Goal: Information Seeking & Learning: Learn about a topic

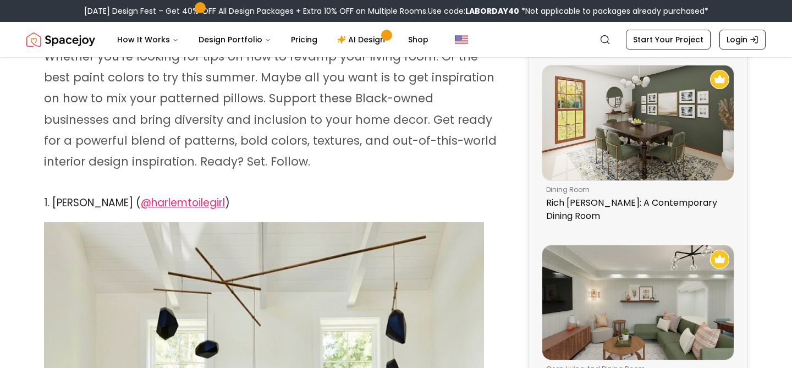
scroll to position [244, 0]
click at [210, 203] on span "@harlemtoilegirl" at bounding box center [183, 202] width 84 height 15
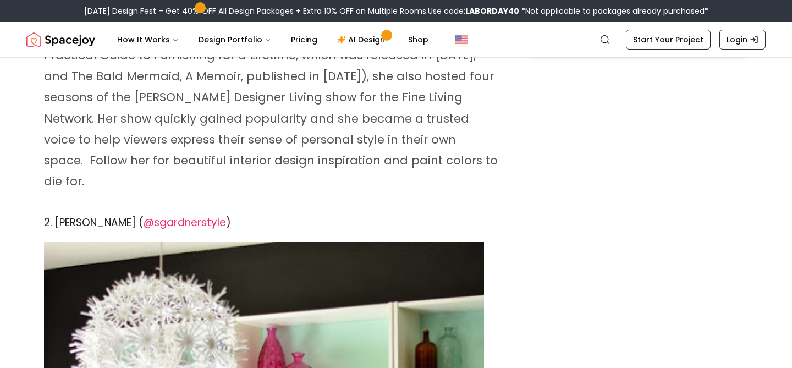
scroll to position [1135, 0]
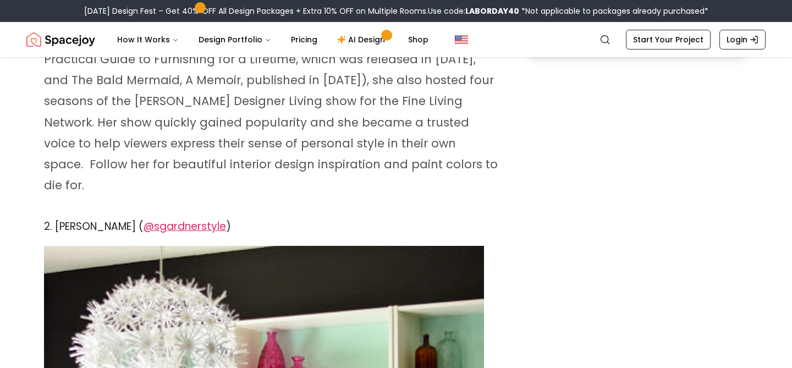
click at [210, 219] on span "@sgardnerstyle" at bounding box center [185, 226] width 83 height 15
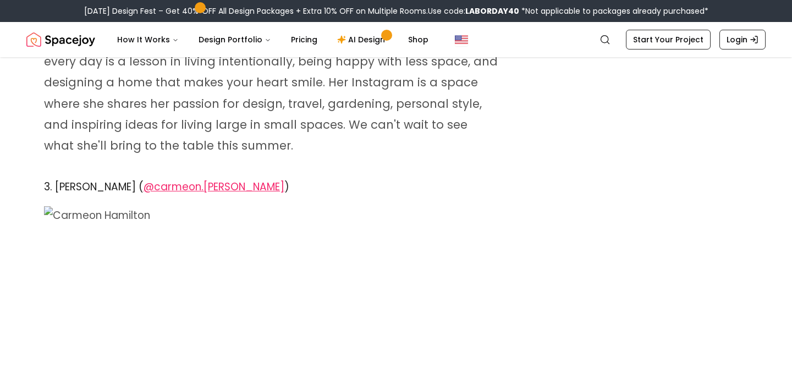
scroll to position [2156, 0]
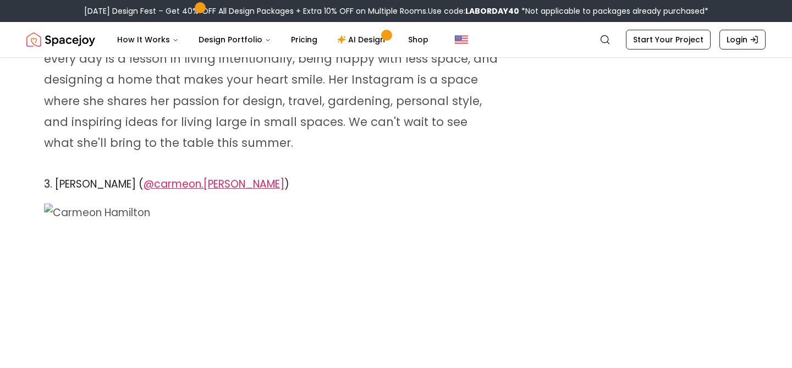
click at [212, 177] on span "@carmeon.[PERSON_NAME]" at bounding box center [214, 184] width 141 height 15
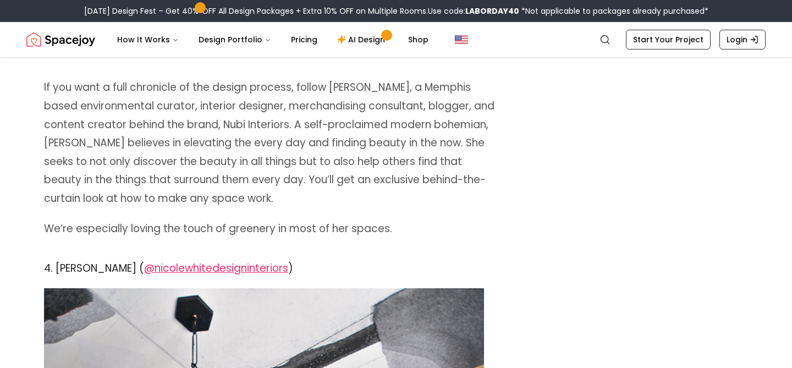
scroll to position [2889, 0]
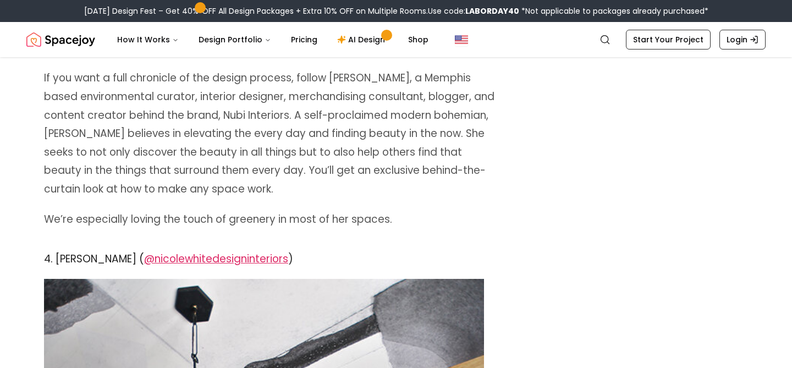
click at [203, 251] on span "@nicolewhitedesigninteriors" at bounding box center [216, 258] width 144 height 15
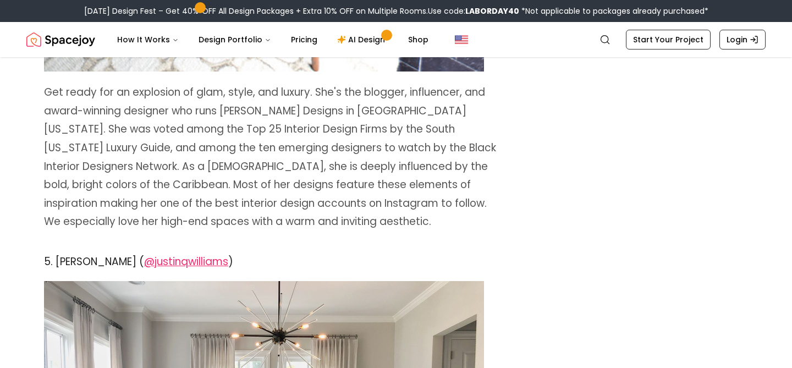
scroll to position [3791, 0]
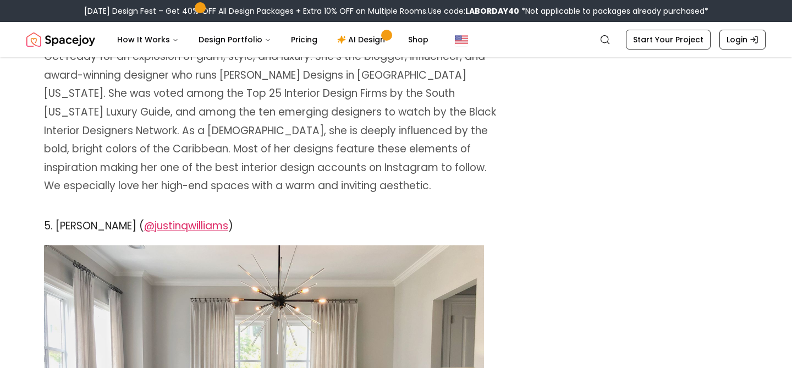
click at [209, 218] on span "@justinqwilliams" at bounding box center [186, 225] width 84 height 15
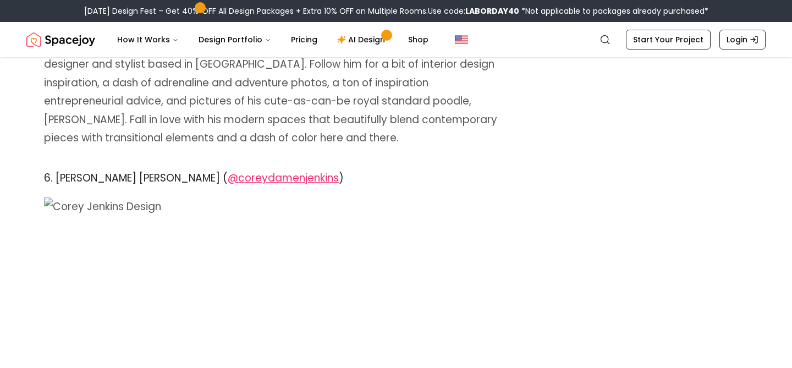
scroll to position [4343, 0]
click at [228, 170] on span "@coreydamenjenkins" at bounding box center [283, 177] width 111 height 15
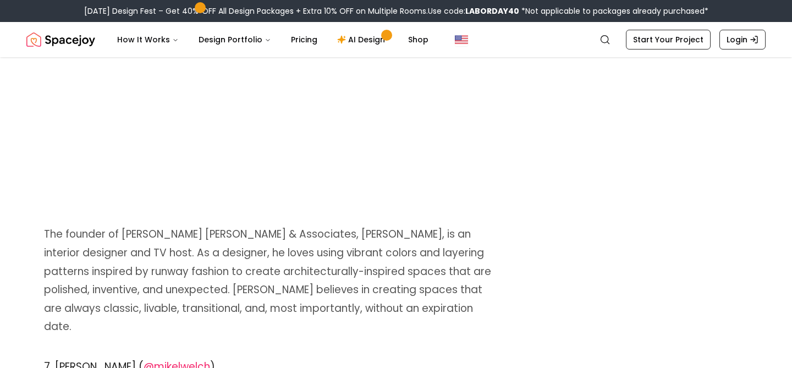
scroll to position [4714, 0]
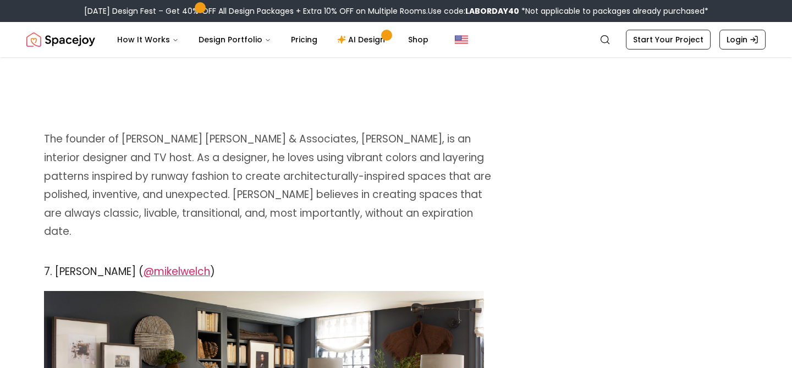
click at [179, 264] on span "@mikelwelch" at bounding box center [177, 271] width 67 height 15
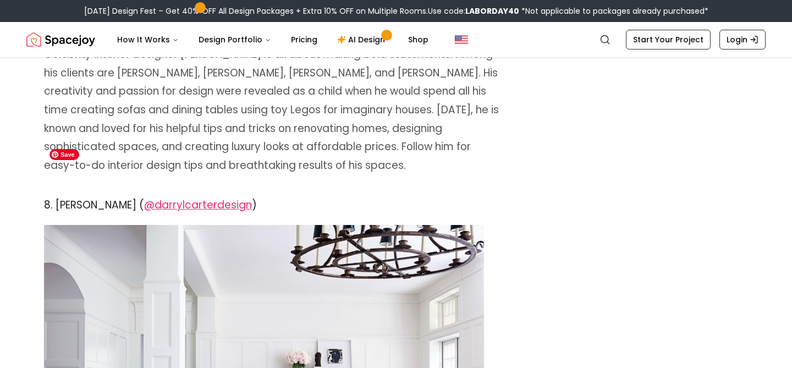
scroll to position [5279, 0]
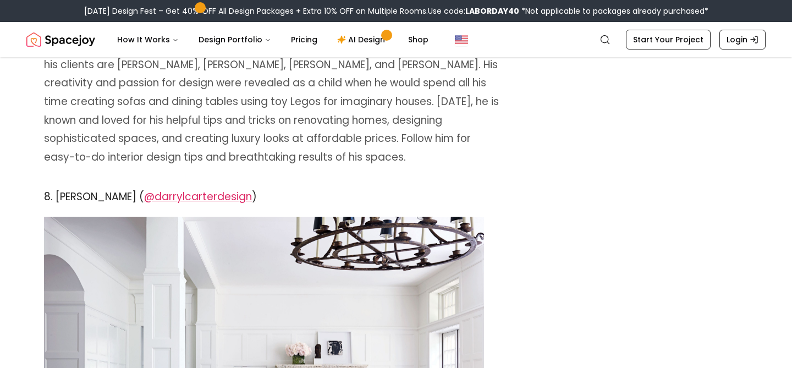
click at [185, 189] on span "@darrylcarterdesign" at bounding box center [198, 196] width 108 height 15
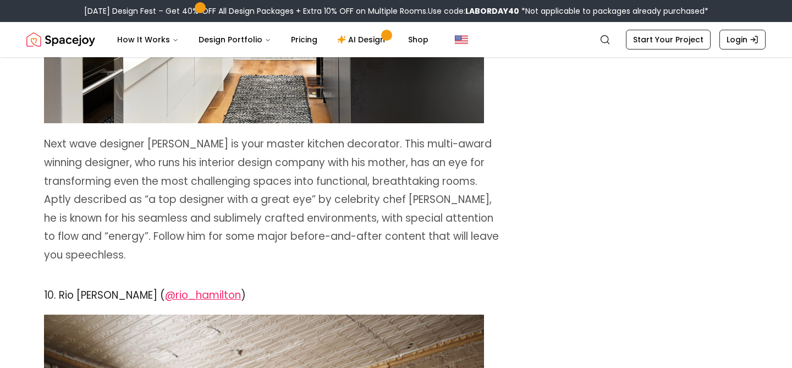
scroll to position [6219, 0]
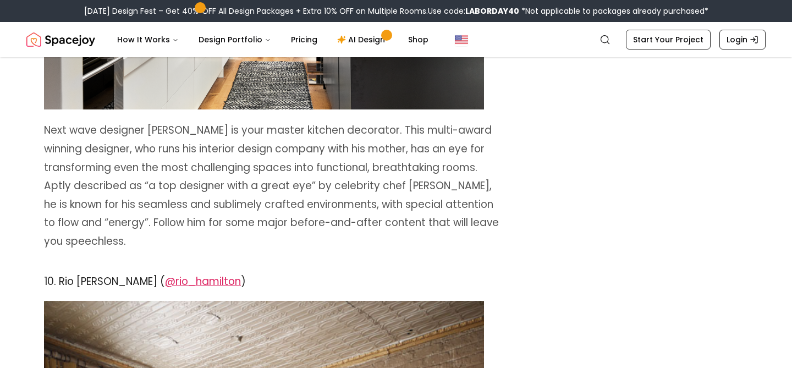
click at [176, 274] on span "@rio_hamilton" at bounding box center [203, 281] width 76 height 15
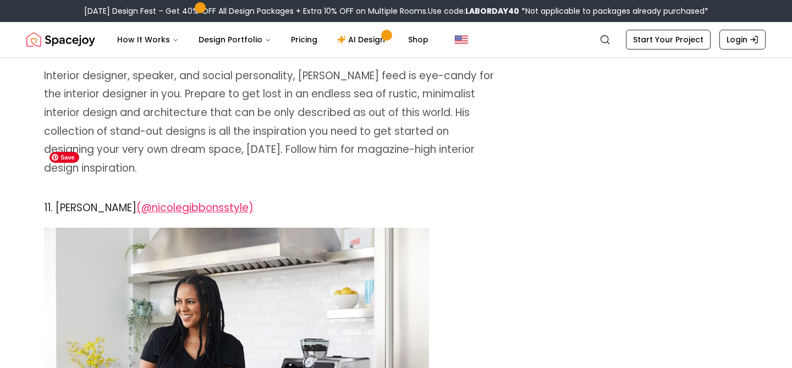
scroll to position [7094, 0]
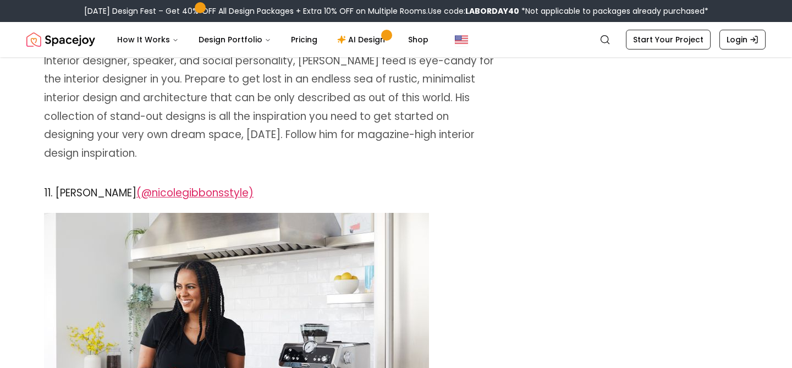
click at [194, 185] on span "(@nicolegibbonsstyle)" at bounding box center [194, 192] width 117 height 15
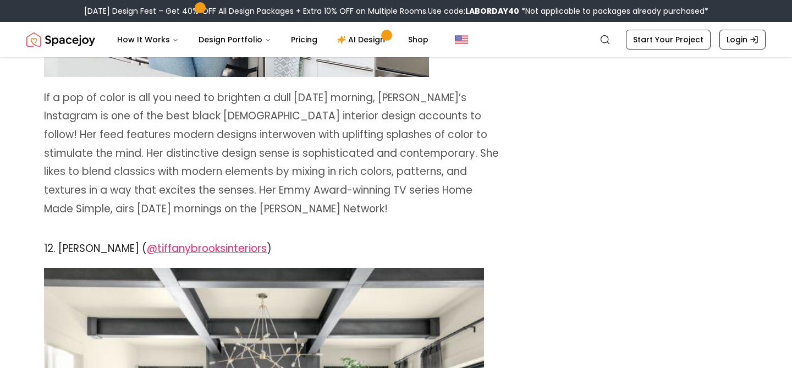
scroll to position [7489, 0]
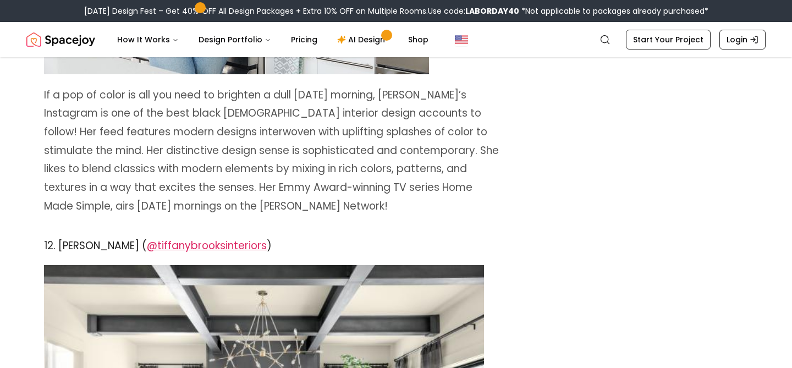
click at [189, 238] on span "@tiffanybrooksinteriors" at bounding box center [207, 245] width 120 height 15
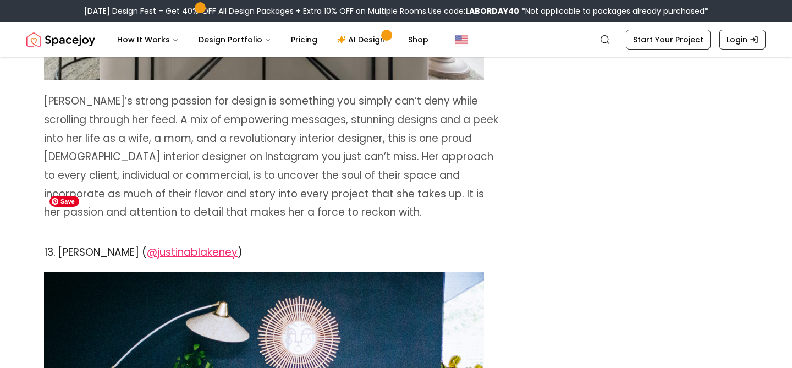
scroll to position [8003, 0]
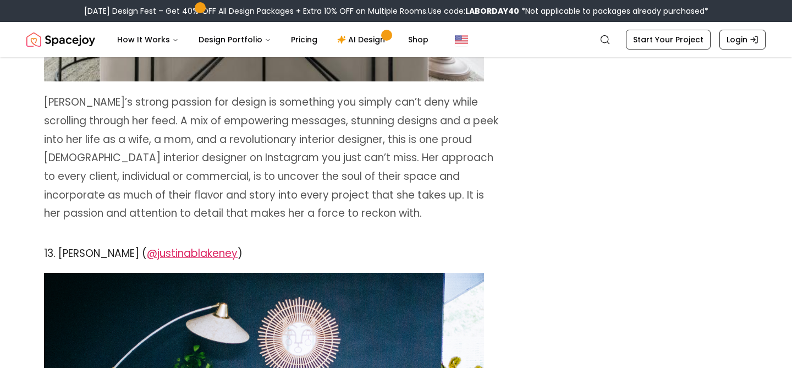
click at [193, 246] on span "@justinablakeney" at bounding box center [192, 253] width 91 height 15
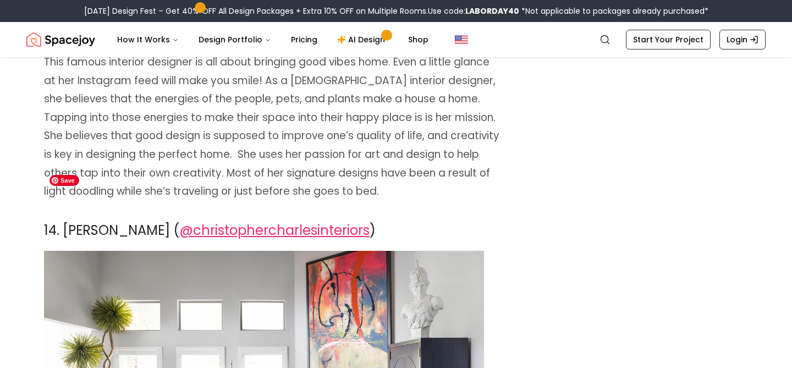
scroll to position [8566, 0]
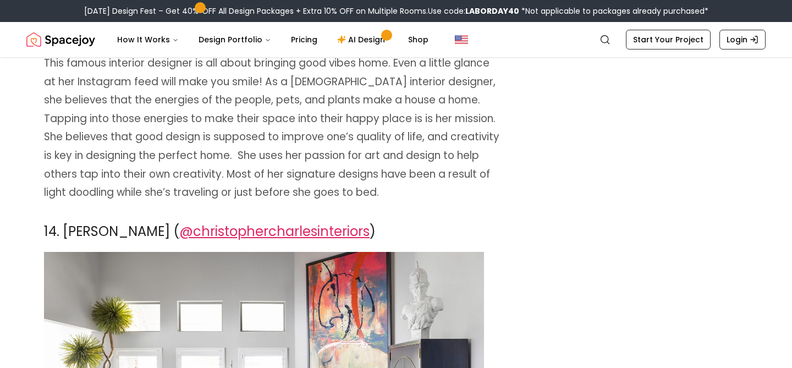
click at [231, 222] on span "@christophercharlesinteriors" at bounding box center [274, 231] width 190 height 18
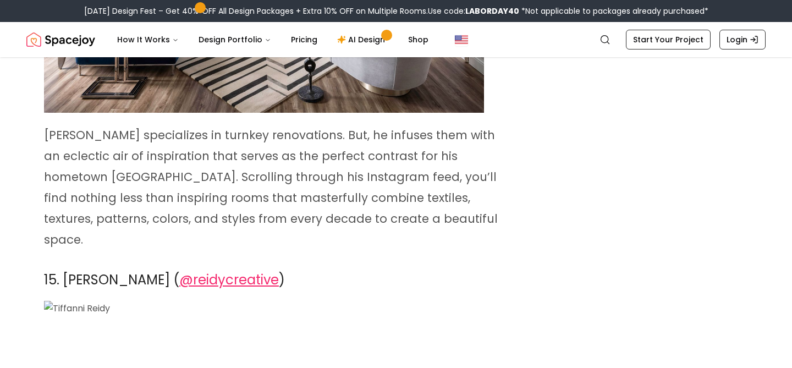
scroll to position [9034, 0]
click at [223, 270] on span "@reidycreative" at bounding box center [229, 279] width 100 height 18
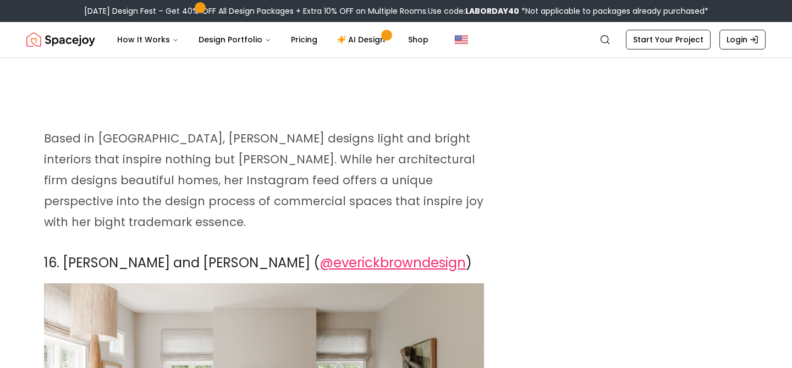
scroll to position [9550, 0]
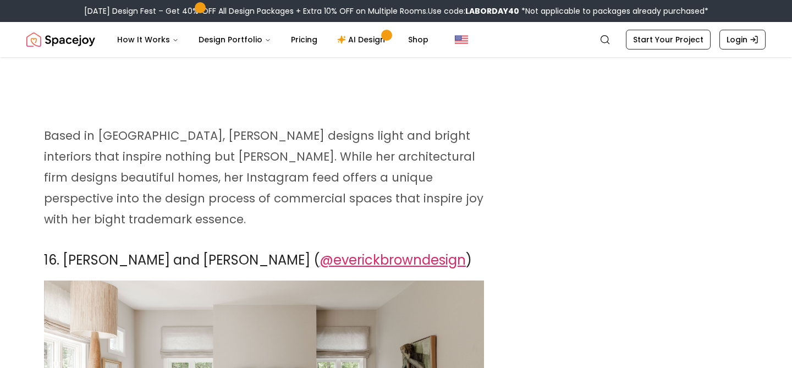
click at [320, 251] on span "@everickbrowndesign" at bounding box center [393, 260] width 146 height 18
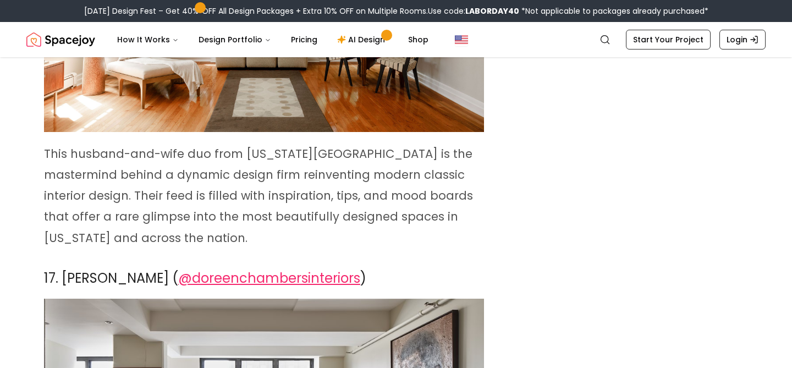
scroll to position [9948, 0]
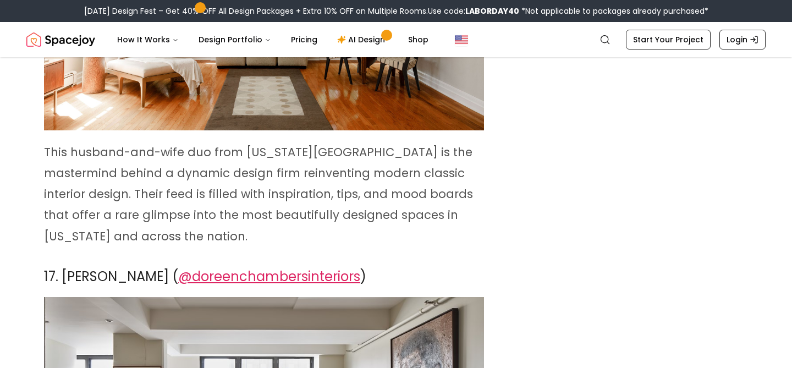
click at [251, 267] on span "@doreenchambersinteriors" at bounding box center [269, 276] width 182 height 18
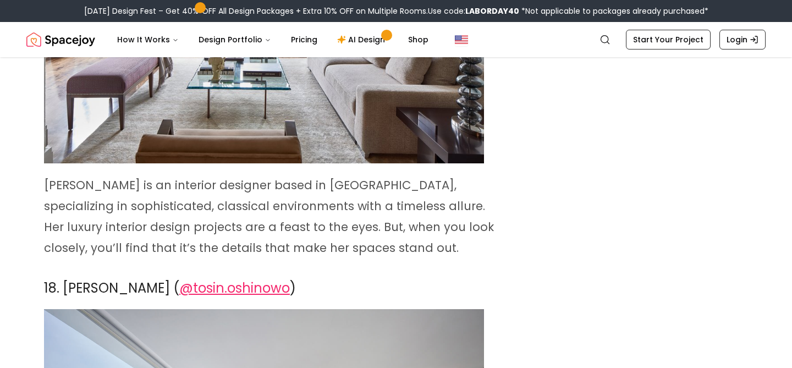
scroll to position [10387, 0]
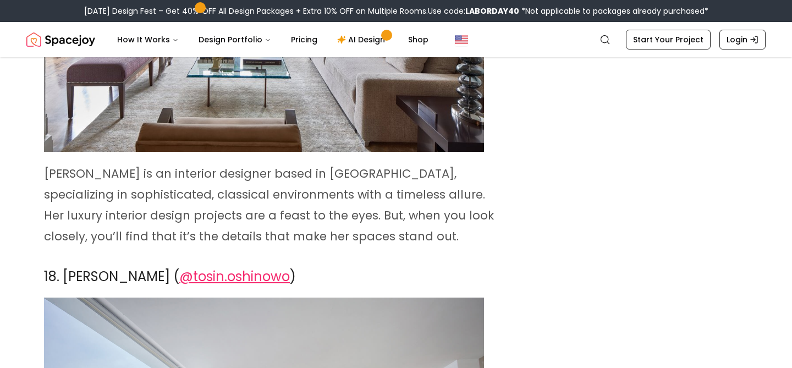
click at [251, 267] on span "@tosin.oshinowo" at bounding box center [234, 276] width 111 height 18
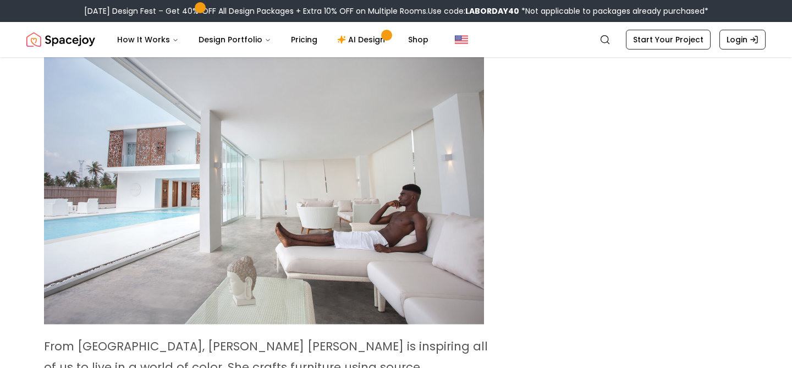
scroll to position [10856, 0]
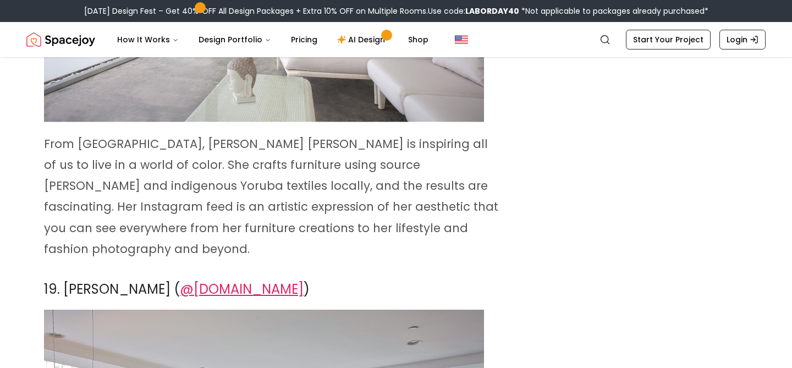
click at [246, 280] on span "@[DOMAIN_NAME]" at bounding box center [242, 289] width 124 height 18
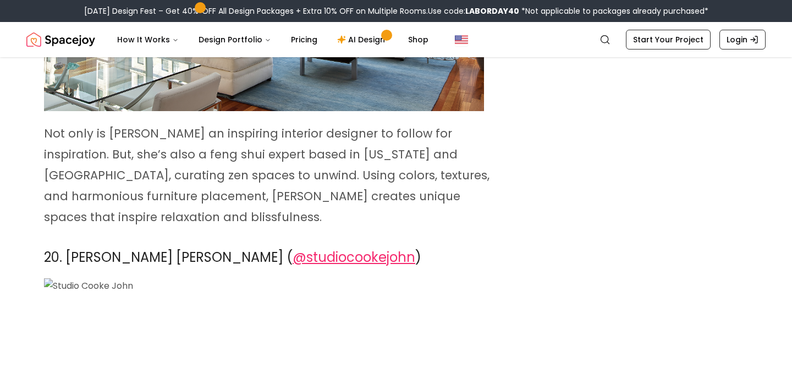
scroll to position [11350, 0]
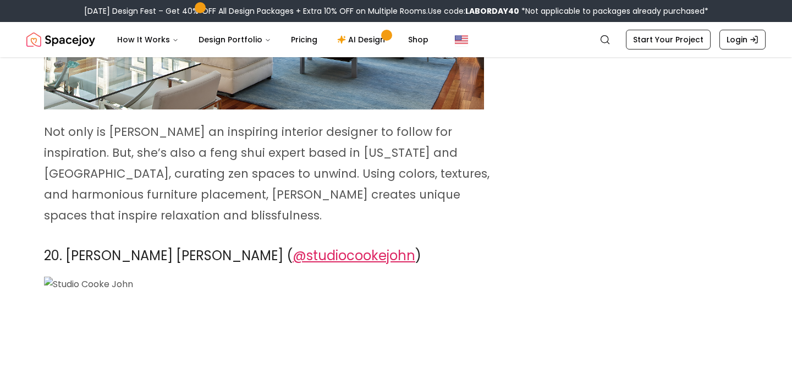
click at [293, 247] on span "@studiocookejohn" at bounding box center [354, 256] width 123 height 18
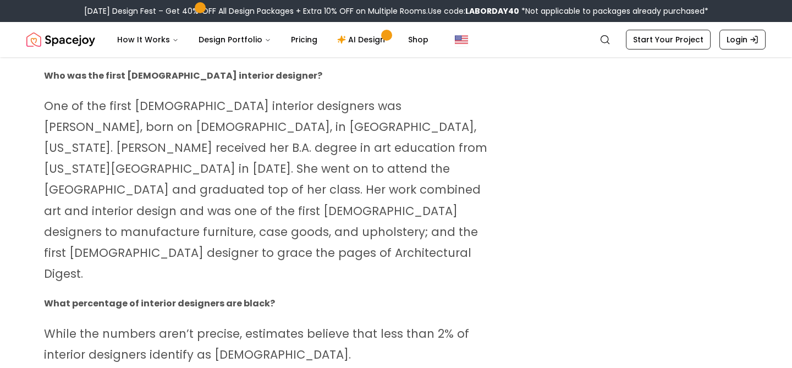
scroll to position [12140, 0]
